Goal: Task Accomplishment & Management: Complete application form

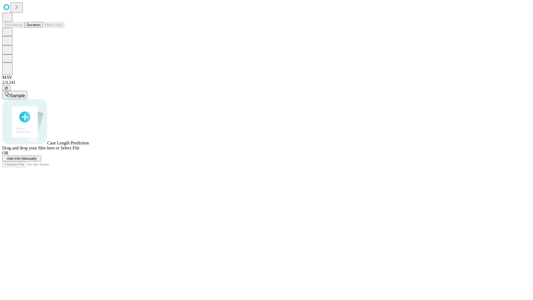
click at [41, 28] on button "Duration" at bounding box center [33, 25] width 18 height 6
click at [37, 160] on span "Add Info Manually" at bounding box center [22, 158] width 30 height 4
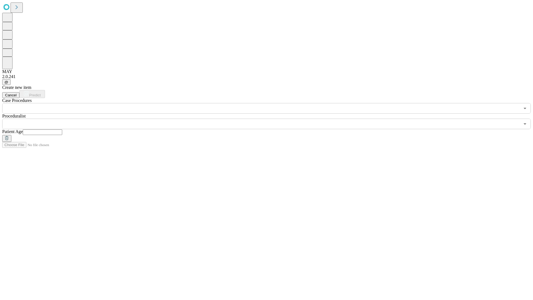
click at [62, 129] on input "text" at bounding box center [42, 132] width 39 height 6
type input "**"
click at [270, 119] on input "text" at bounding box center [261, 124] width 518 height 11
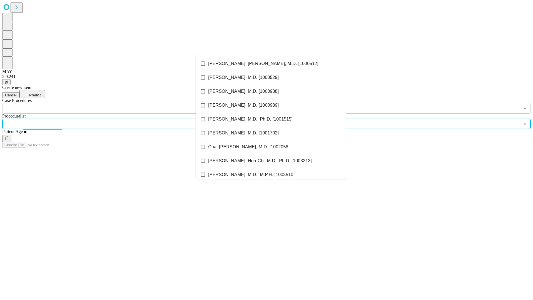
click at [271, 64] on li "[PERSON_NAME], [PERSON_NAME], M.D. [1000512]" at bounding box center [271, 64] width 150 height 14
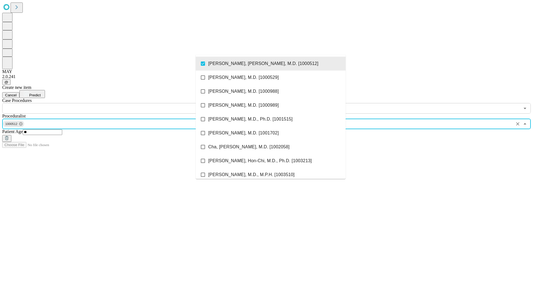
click at [117, 103] on input "text" at bounding box center [261, 108] width 518 height 11
